Goal: Entertainment & Leisure: Consume media (video, audio)

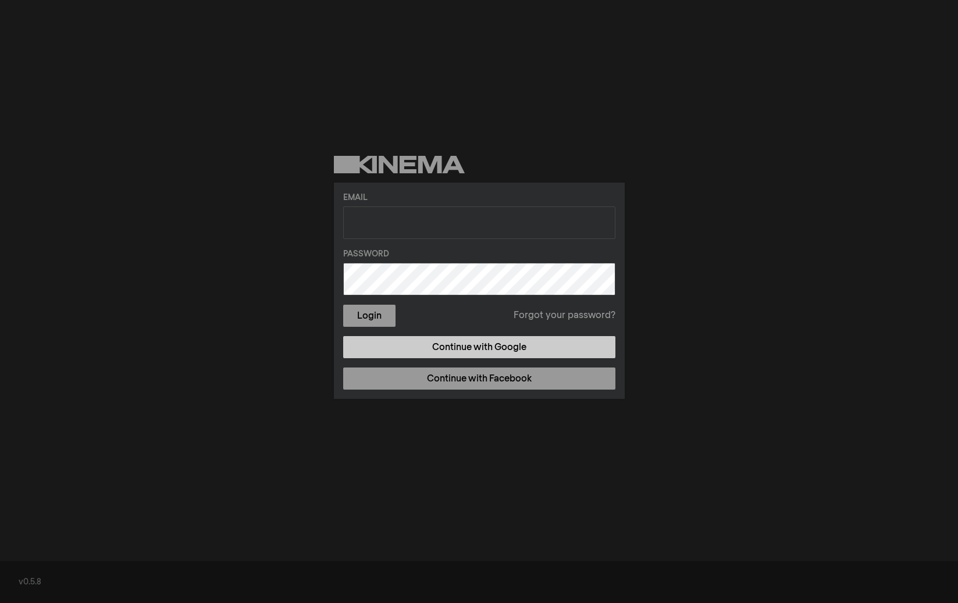
click at [491, 353] on link "Continue with Google" at bounding box center [479, 347] width 272 height 22
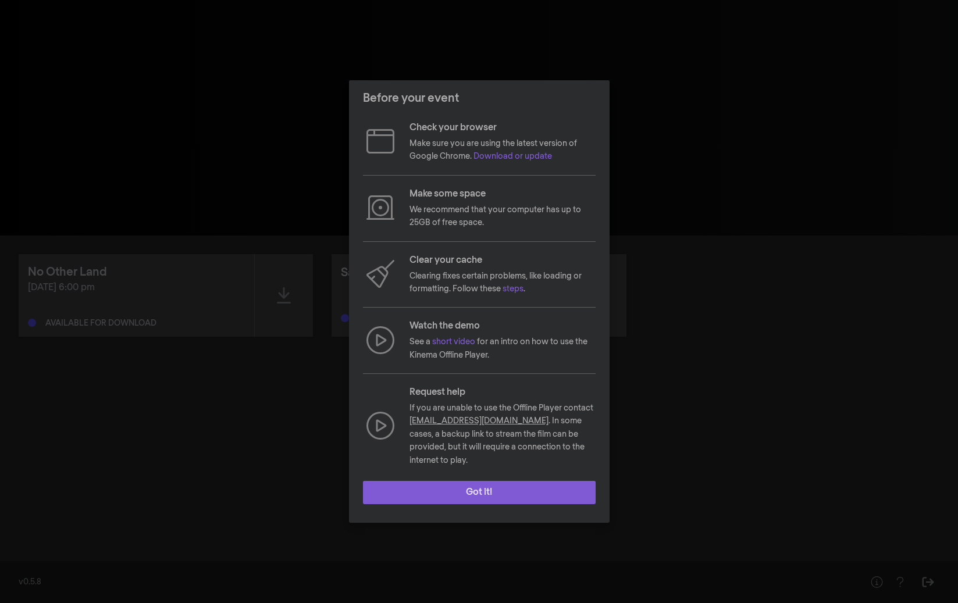
click at [499, 483] on button "Got it!" at bounding box center [479, 492] width 233 height 23
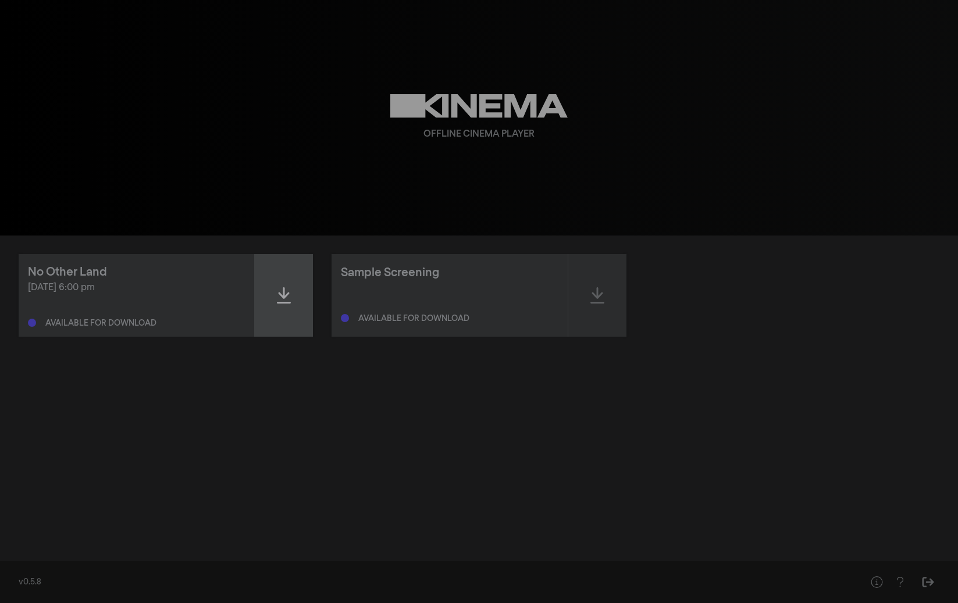
click at [280, 301] on icon at bounding box center [284, 295] width 14 height 19
click at [287, 308] on div at bounding box center [284, 295] width 58 height 83
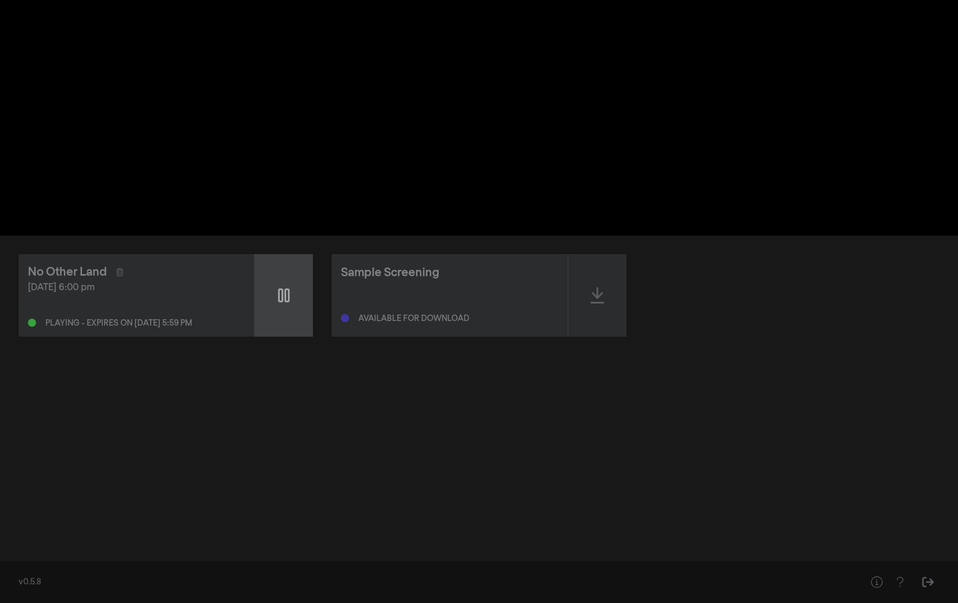
click at [285, 308] on div at bounding box center [284, 295] width 58 height 83
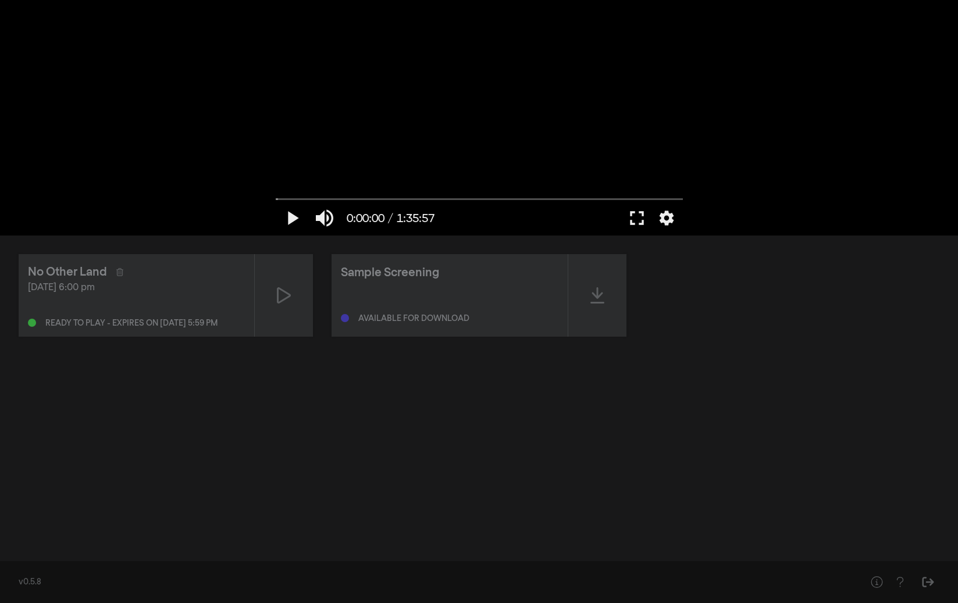
type input "1.401613"
click at [663, 216] on button "settings" at bounding box center [666, 218] width 27 height 35
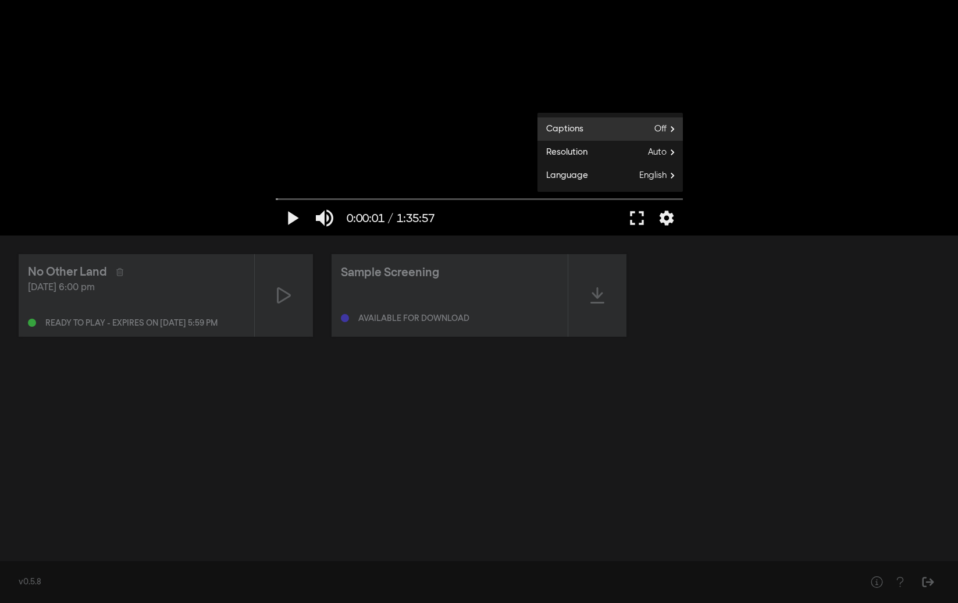
click at [655, 129] on span "Off" at bounding box center [669, 128] width 29 height 17
click at [631, 123] on button "English" at bounding box center [610, 126] width 145 height 17
click at [637, 219] on button "fullscreen" at bounding box center [637, 218] width 33 height 35
